Goal: Task Accomplishment & Management: Manage account settings

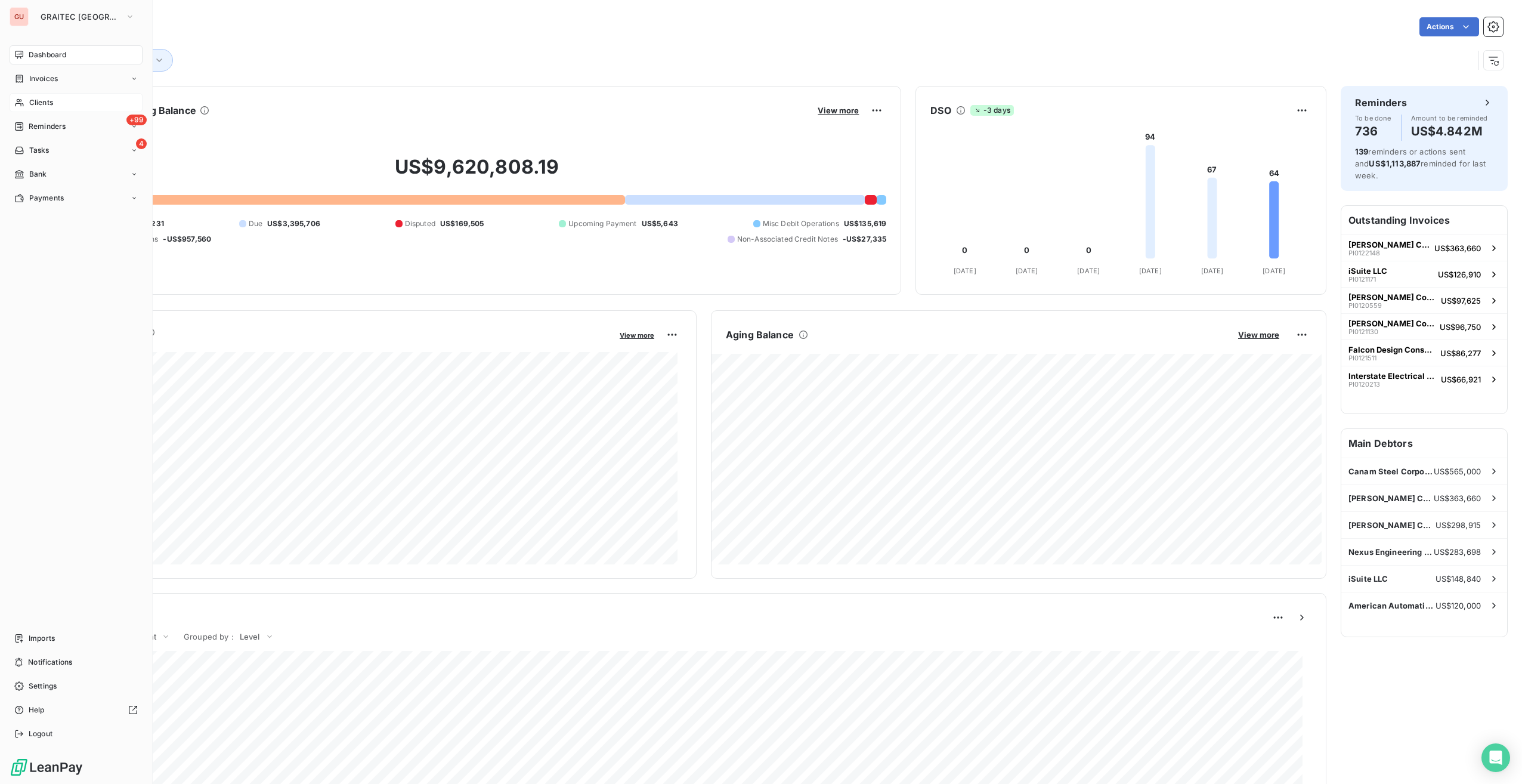
drag, startPoint x: 39, startPoint y: 98, endPoint x: 74, endPoint y: 94, distance: 35.2
click at [39, 98] on span "Clients" at bounding box center [41, 102] width 24 height 11
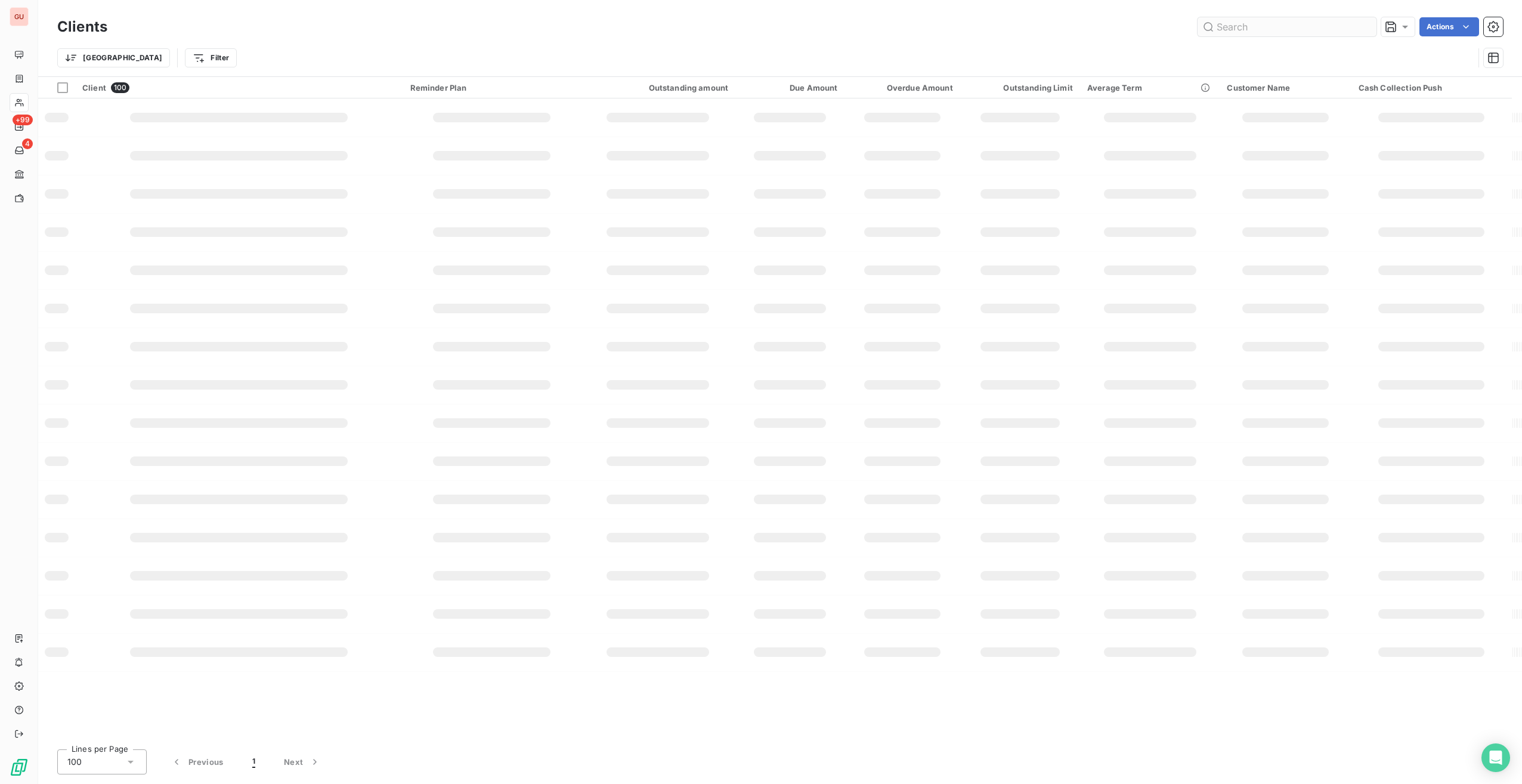
click at [1239, 29] on input "text" at bounding box center [1287, 26] width 179 height 19
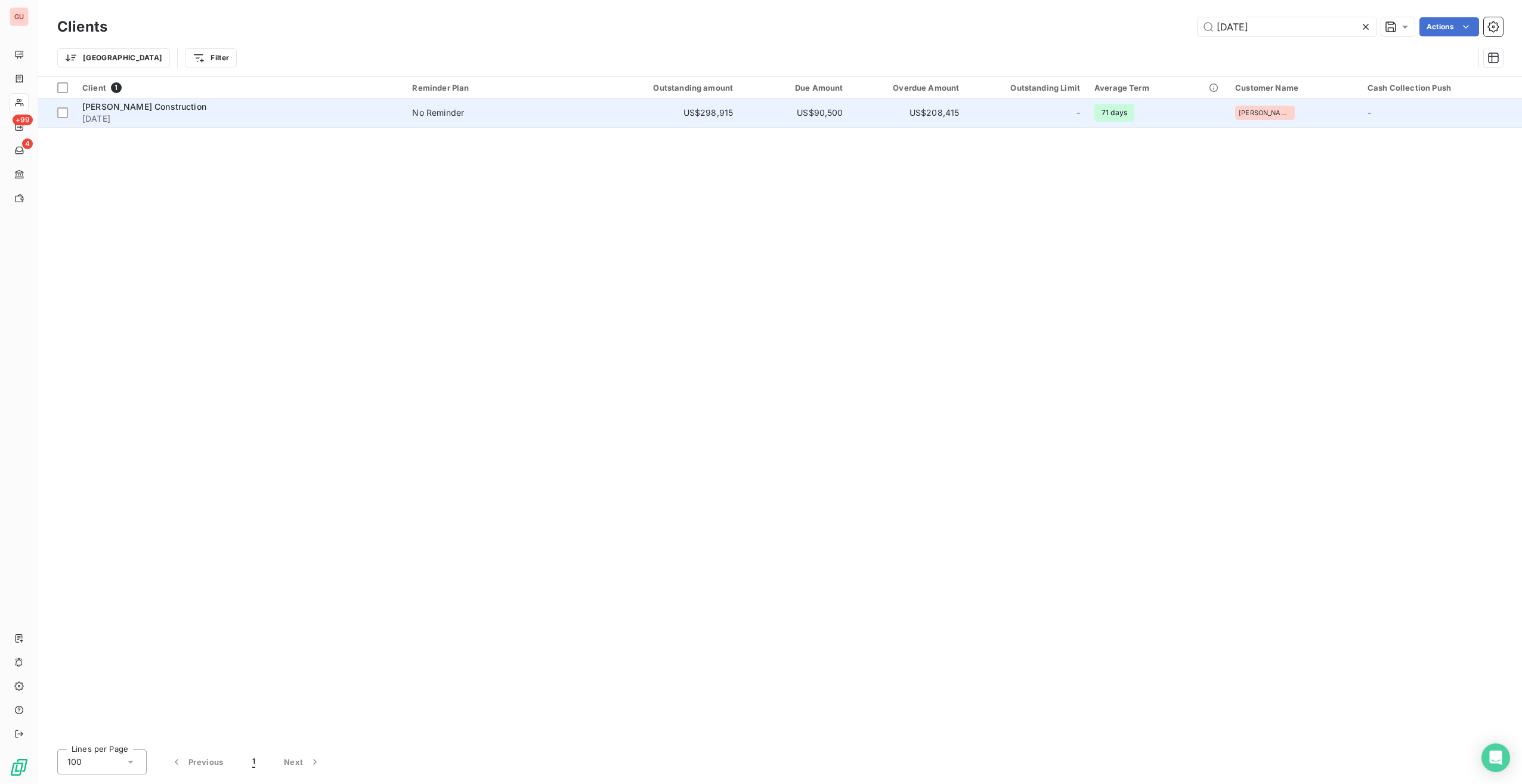
type input "[DATE]"
click at [293, 114] on span "[DATE]" at bounding box center [240, 118] width 315 height 12
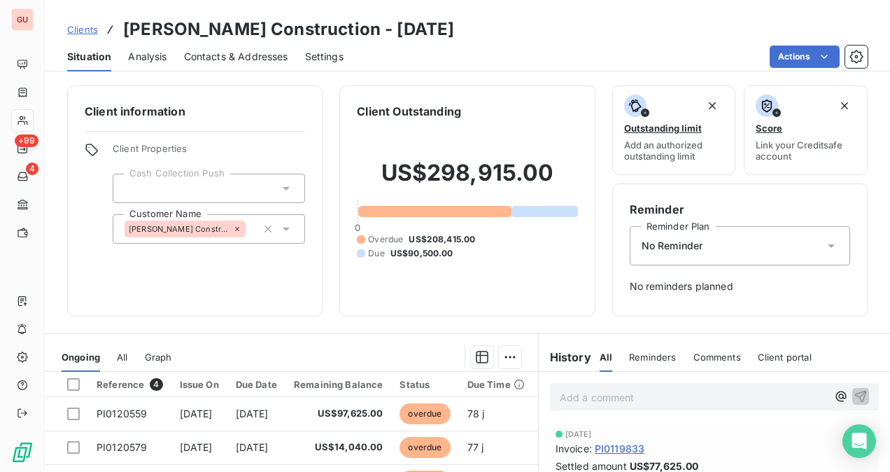
click at [652, 389] on p "Add a comment ﻿" at bounding box center [693, 396] width 267 height 17
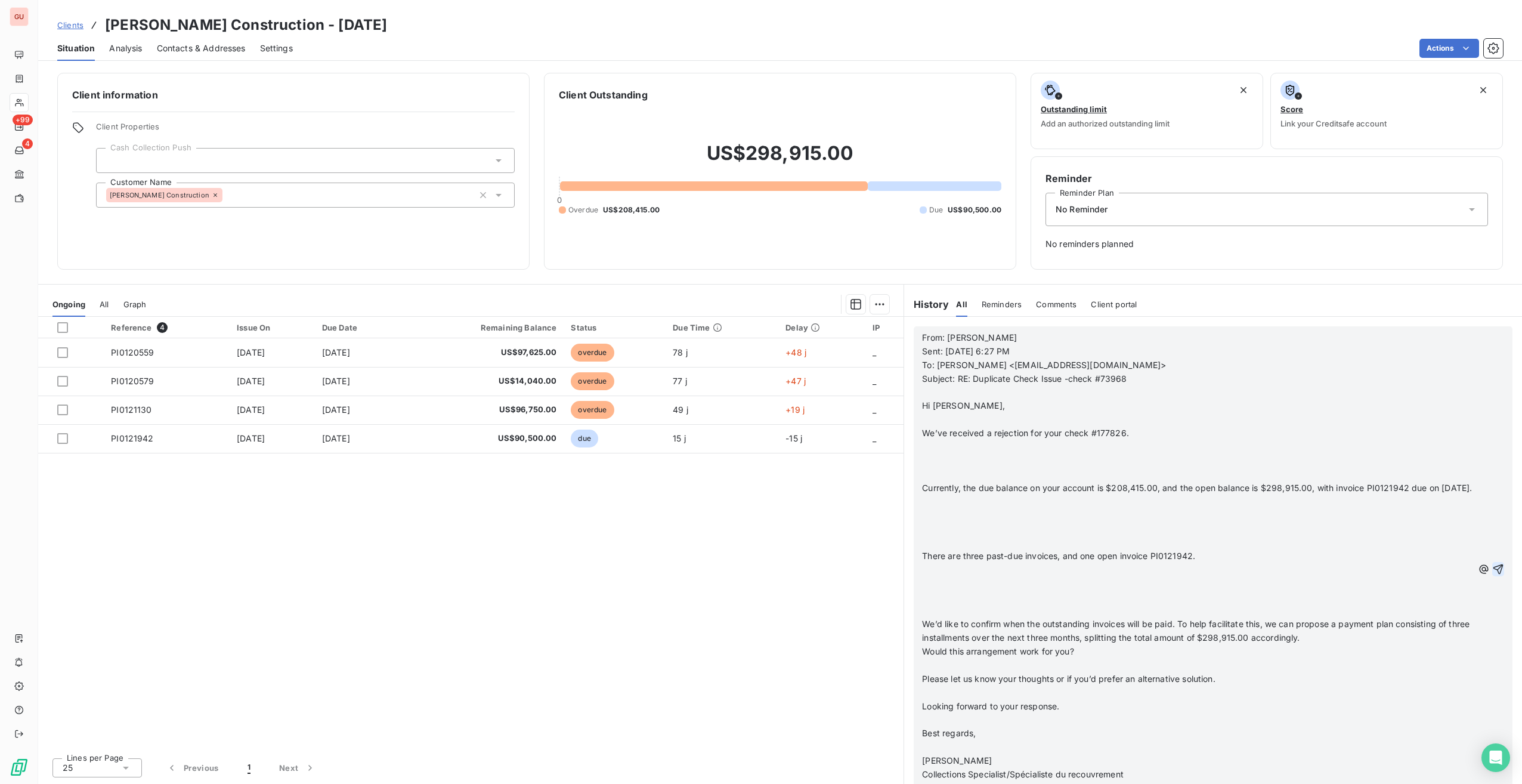
click at [1492, 575] on icon "button" at bounding box center [1498, 569] width 12 height 12
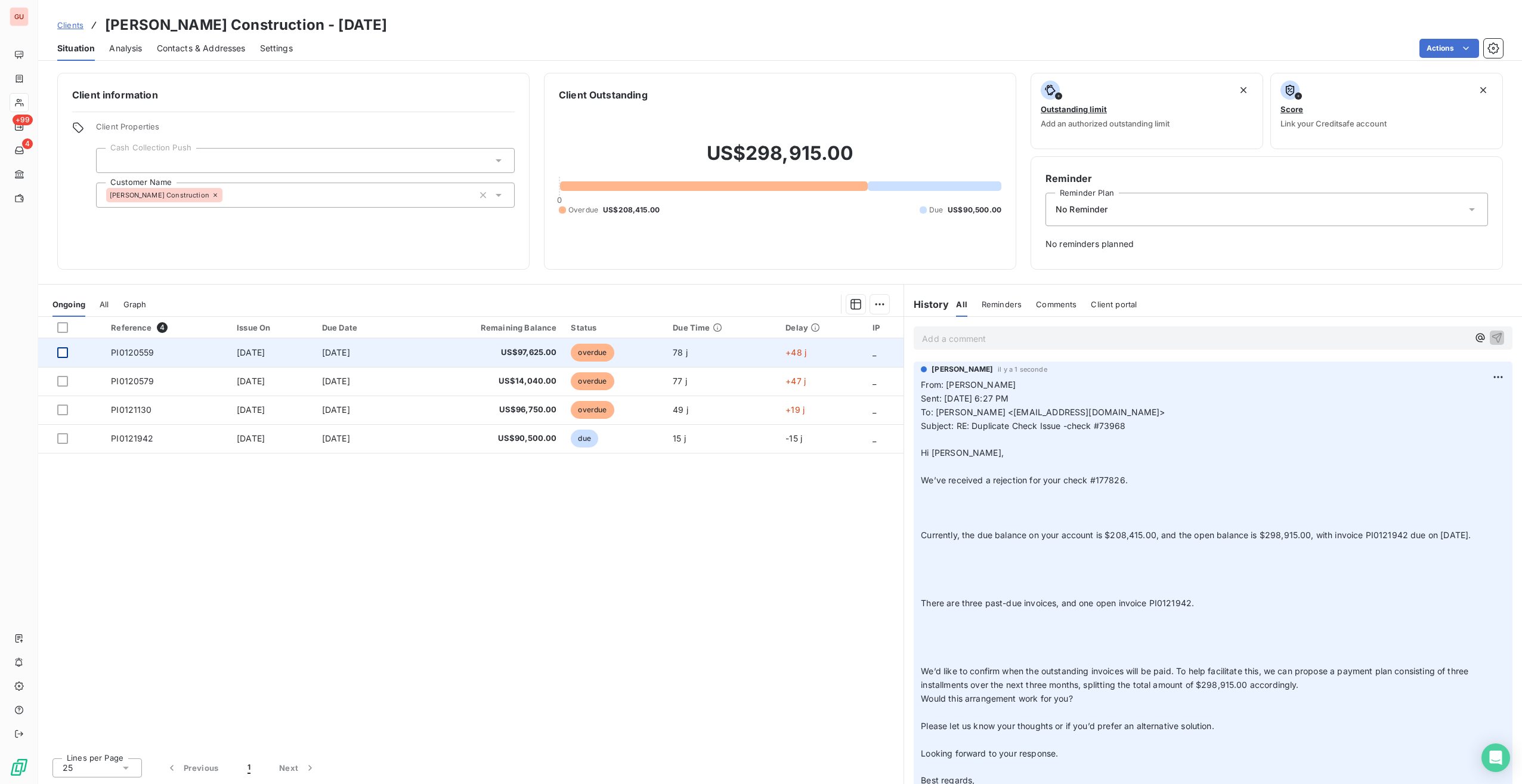
click at [60, 353] on div at bounding box center [62, 352] width 11 height 11
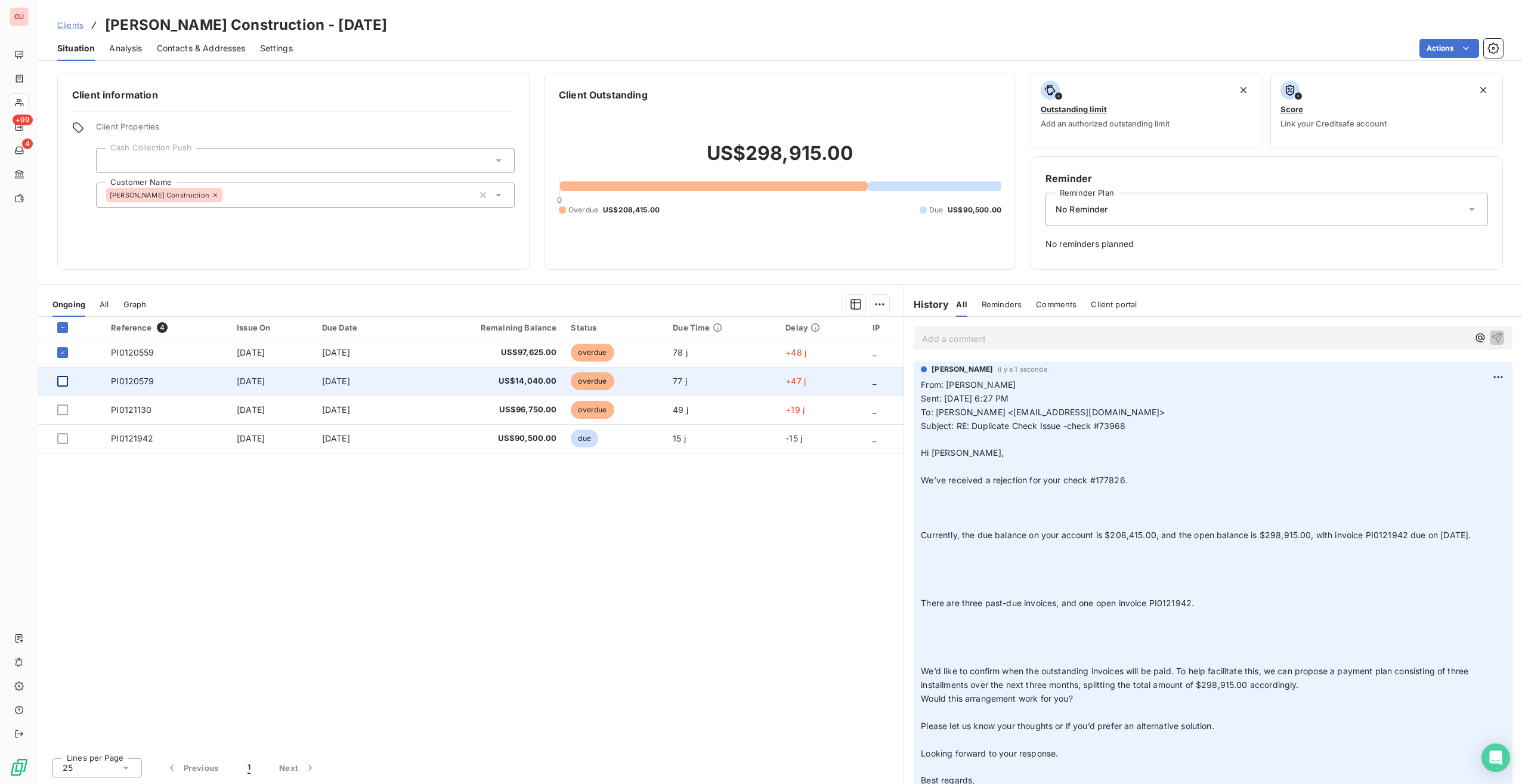
click at [66, 385] on div at bounding box center [62, 381] width 11 height 11
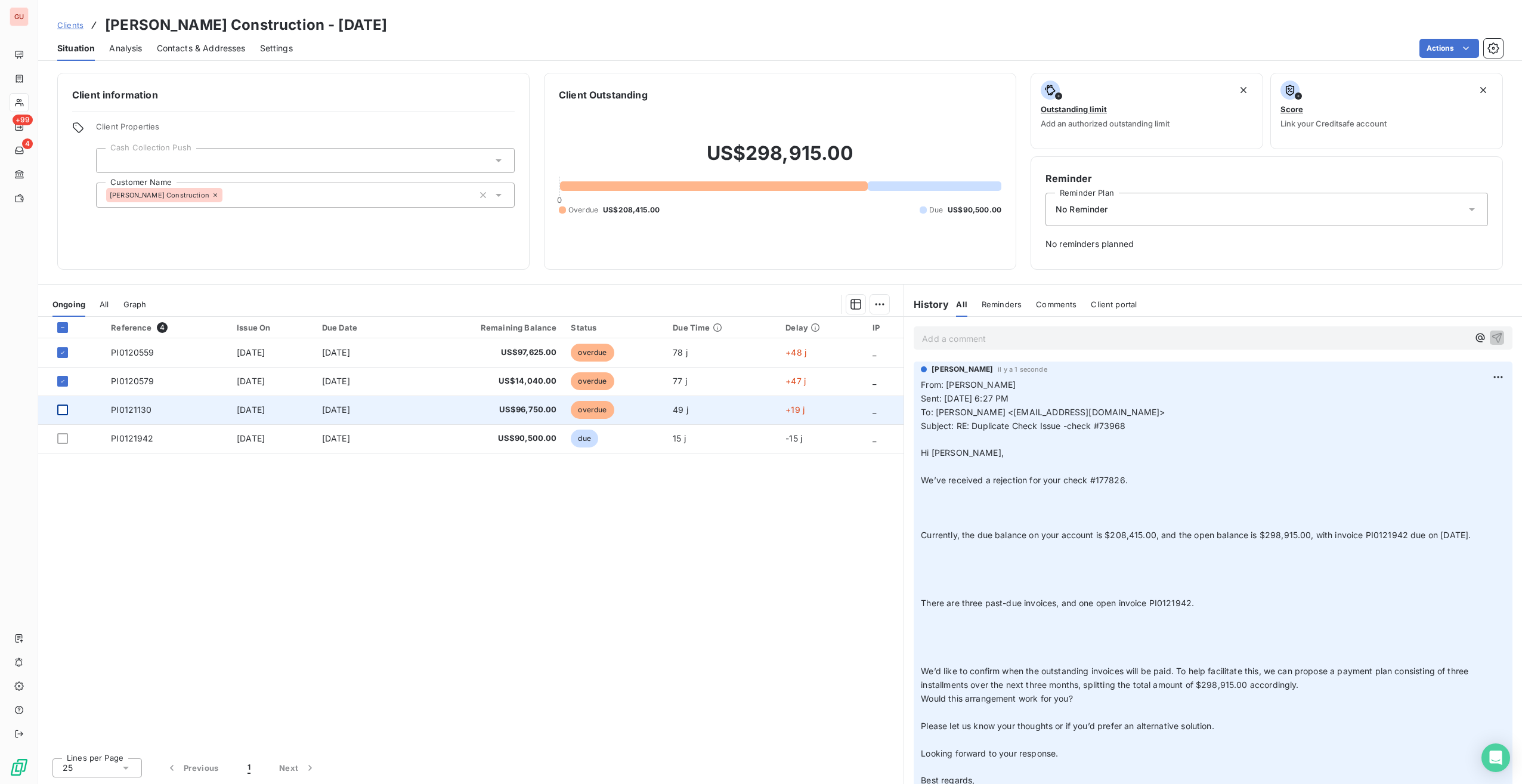
click at [58, 406] on div at bounding box center [62, 410] width 11 height 11
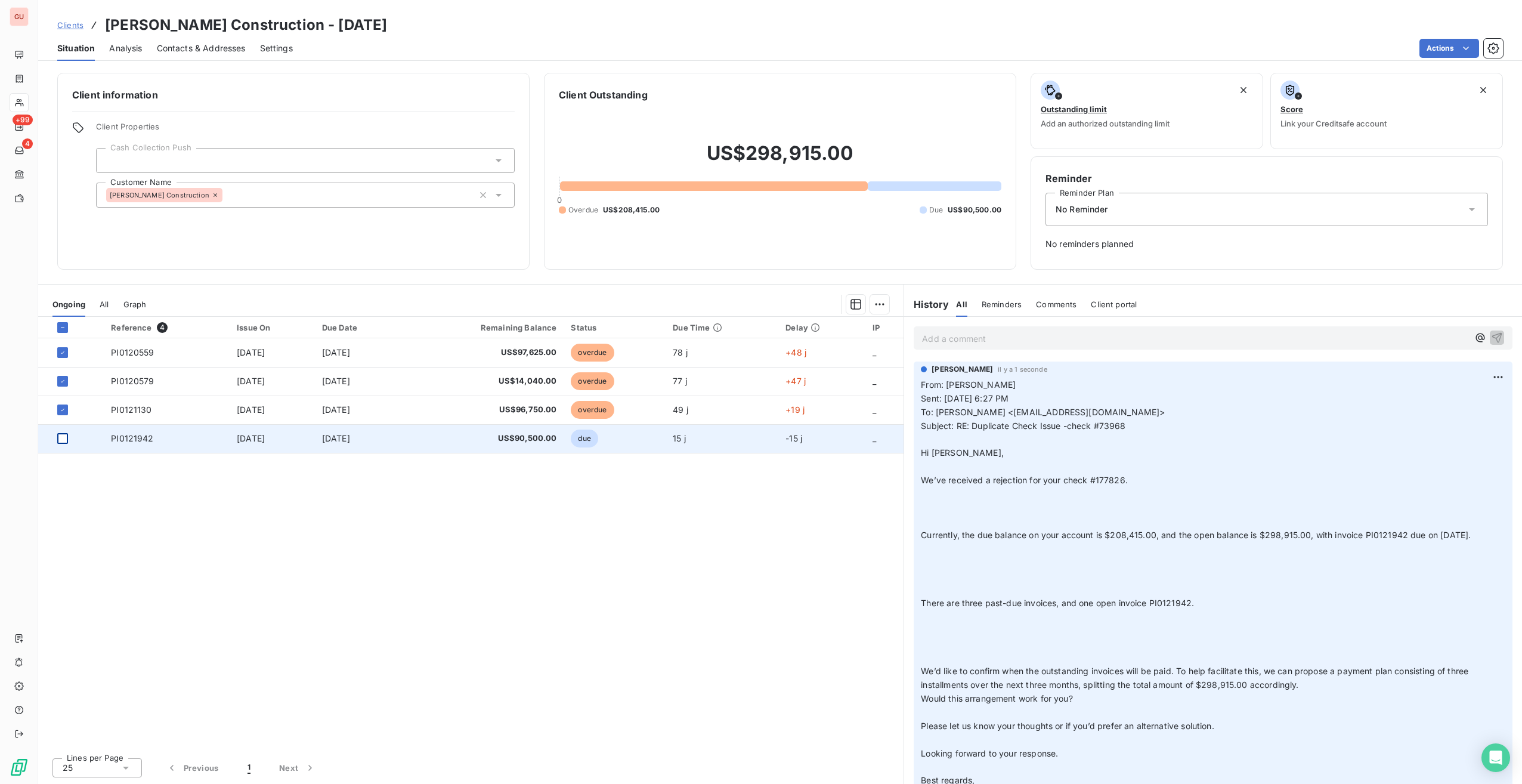
click at [65, 439] on div at bounding box center [62, 438] width 11 height 11
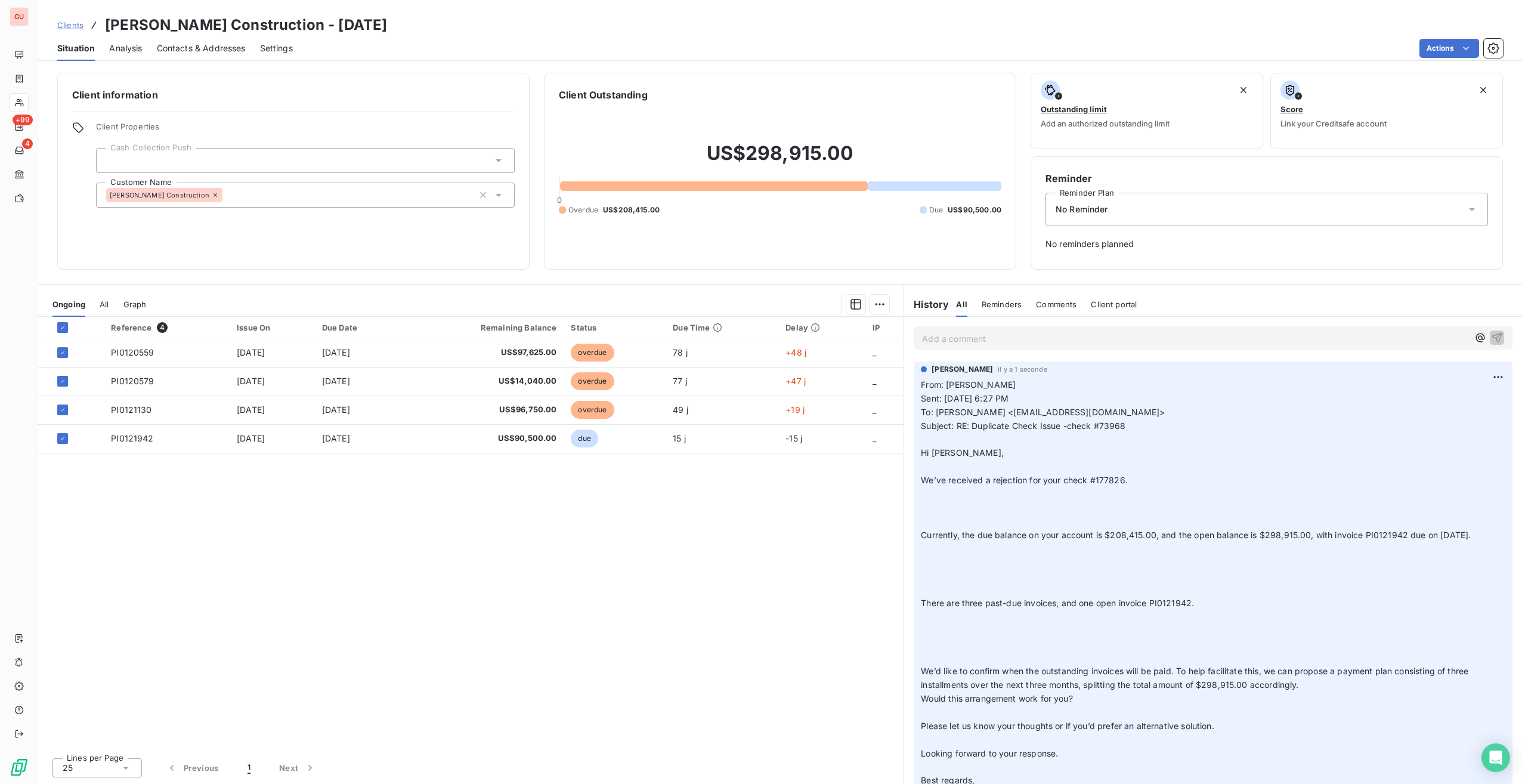
click at [1211, 206] on div "No Reminder" at bounding box center [1266, 209] width 442 height 33
click at [987, 277] on div "Client information Client Properties Cash Collection Push Customer Name [PERSON…" at bounding box center [780, 424] width 1484 height 718
click at [985, 348] on div "Add a comment ﻿" at bounding box center [1213, 337] width 599 height 23
click at [977, 339] on p "Add a comment ﻿" at bounding box center [1195, 337] width 546 height 14
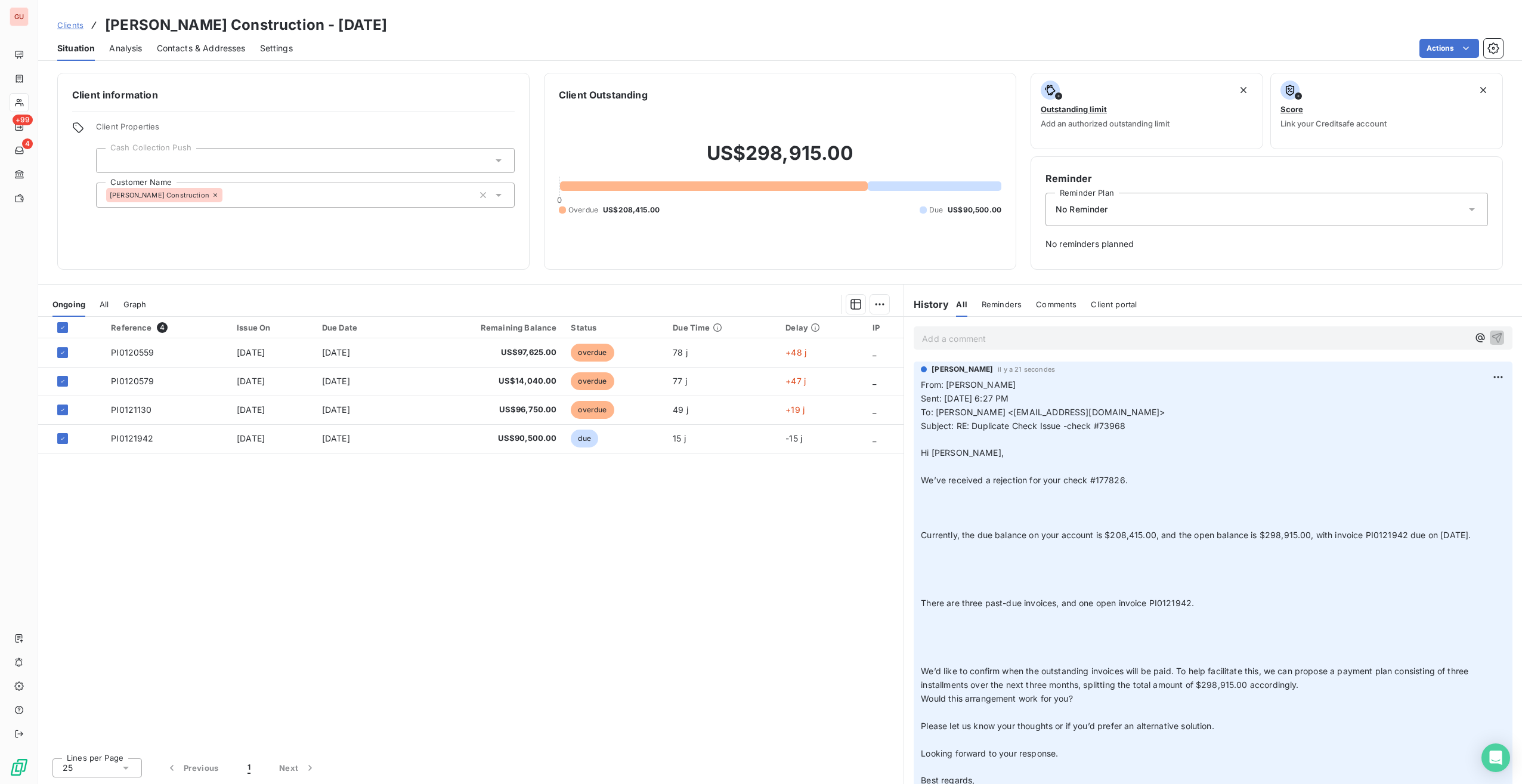
click at [552, 569] on div "Reference 4 Issue On Due Date Remaining Balance Status Due Time Delay IP PI0120…" at bounding box center [471, 533] width 866 height 431
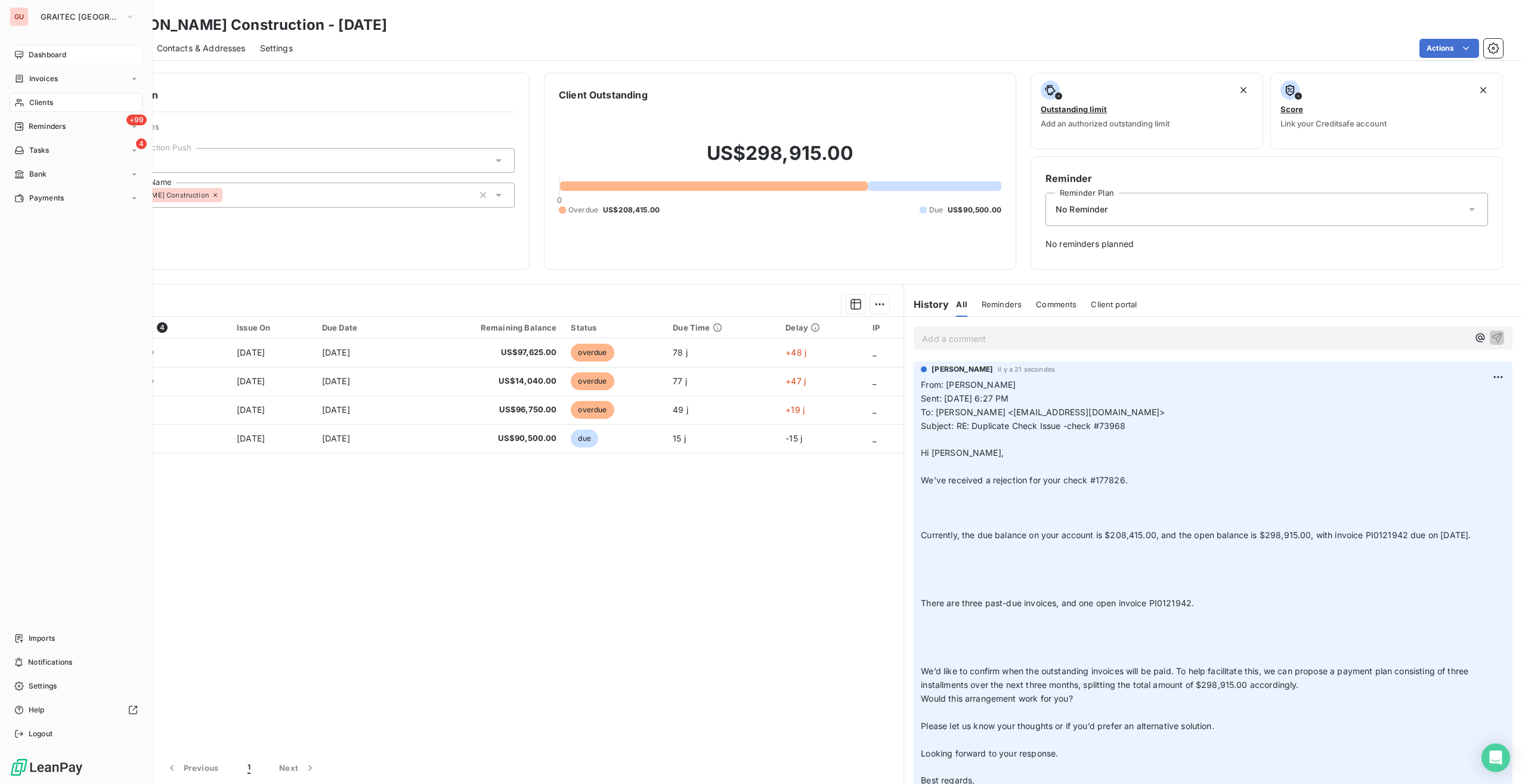
click at [41, 58] on span "Dashboard" at bounding box center [48, 55] width 37 height 11
